Goal: Find specific fact: Find specific fact

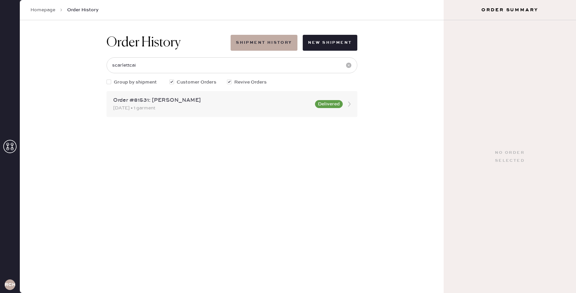
click at [193, 102] on div "Order #81531: [PERSON_NAME]" at bounding box center [212, 100] width 198 height 8
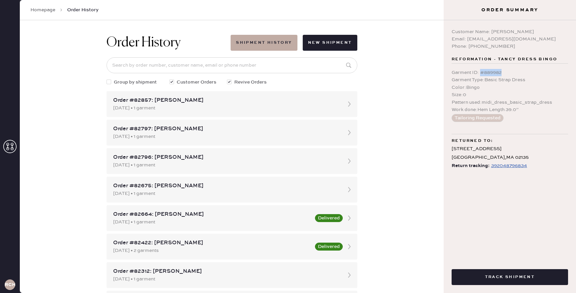
drag, startPoint x: 505, startPoint y: 72, endPoint x: 481, endPoint y: 73, distance: 24.5
click at [481, 73] on div "Garment ID : # 889982" at bounding box center [510, 72] width 116 height 7
copy div "# 889982"
drag, startPoint x: 527, startPoint y: 38, endPoint x: 468, endPoint y: 41, distance: 59.3
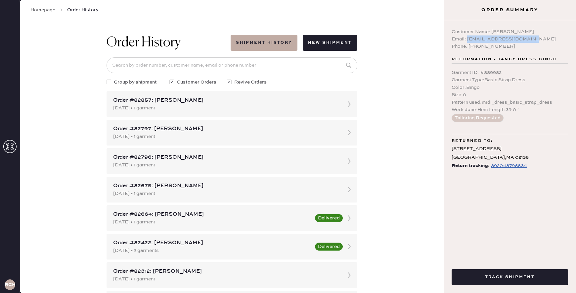
click at [468, 41] on div "Email: [EMAIL_ADDRESS][DOMAIN_NAME]" at bounding box center [510, 38] width 116 height 7
copy div "[EMAIL_ADDRESS][DOMAIN_NAME]"
